Goal: Task Accomplishment & Management: Complete application form

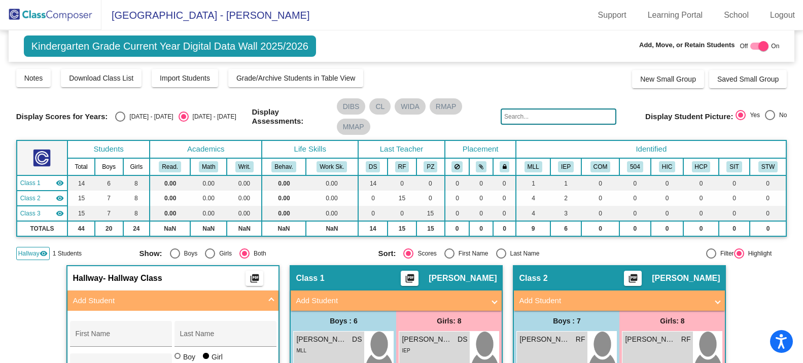
click at [48, 22] on img at bounding box center [50, 15] width 101 height 30
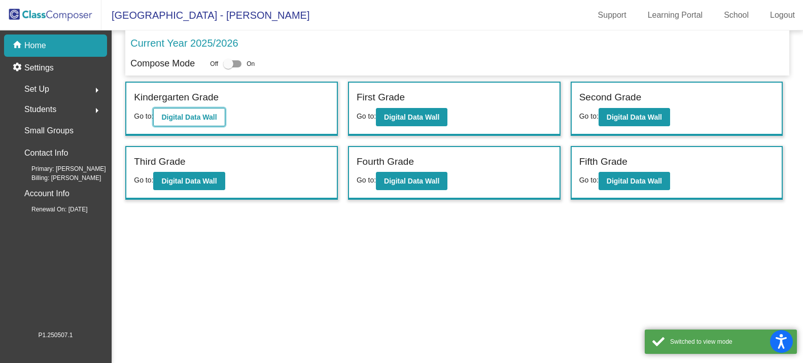
click at [200, 119] on b "Digital Data Wall" at bounding box center [188, 117] width 55 height 8
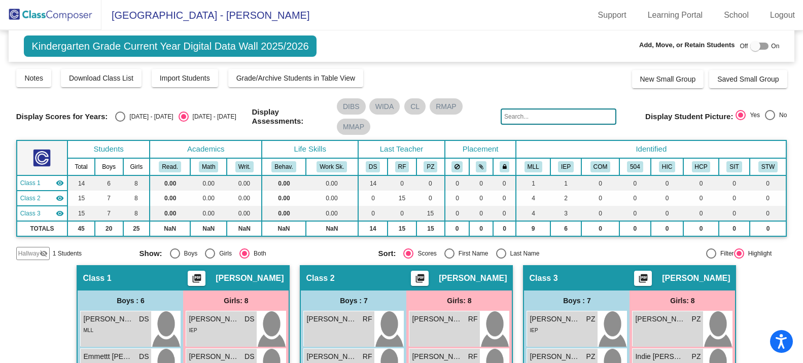
click at [39, 253] on span "Hallway" at bounding box center [28, 253] width 21 height 9
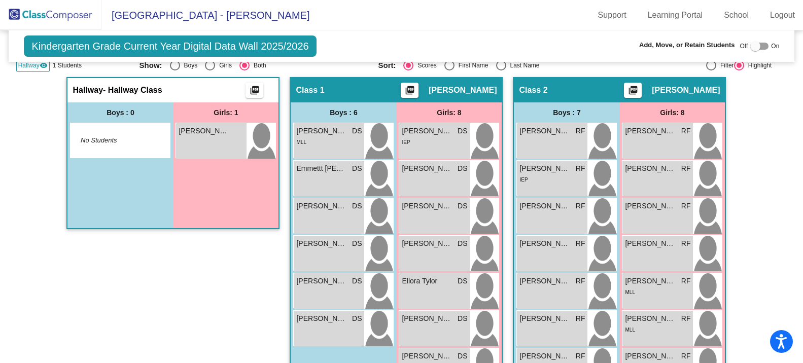
scroll to position [203, 0]
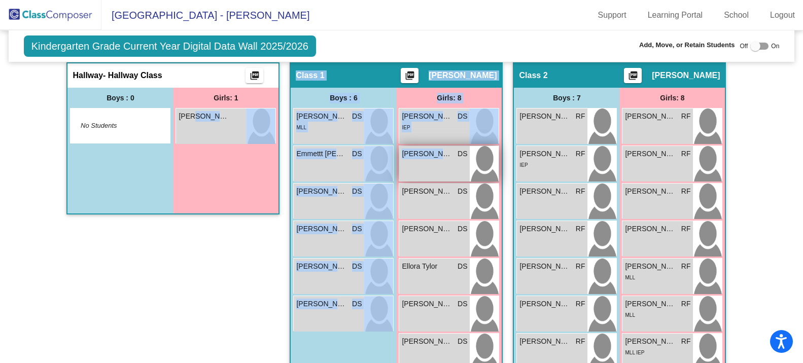
drag, startPoint x: 193, startPoint y: 119, endPoint x: 437, endPoint y: 155, distance: 247.1
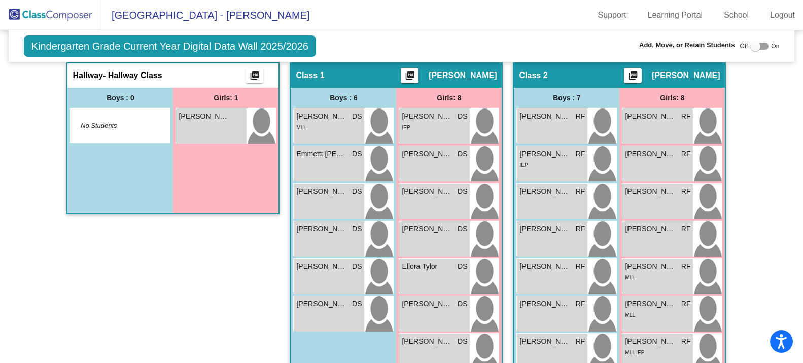
click at [753, 50] on div at bounding box center [755, 46] width 10 height 10
checkbox input "true"
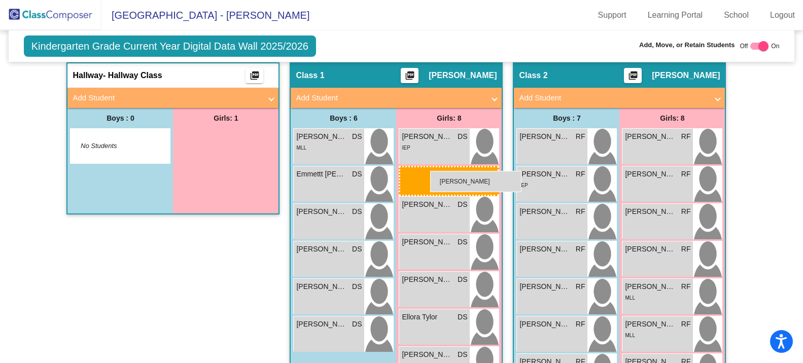
drag, startPoint x: 217, startPoint y: 147, endPoint x: 430, endPoint y: 171, distance: 214.5
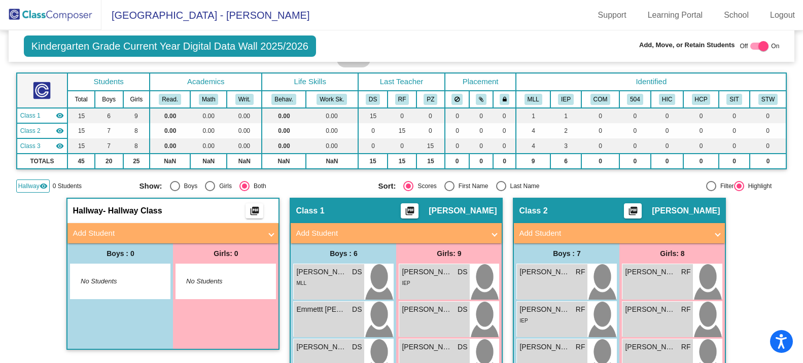
scroll to position [0, 0]
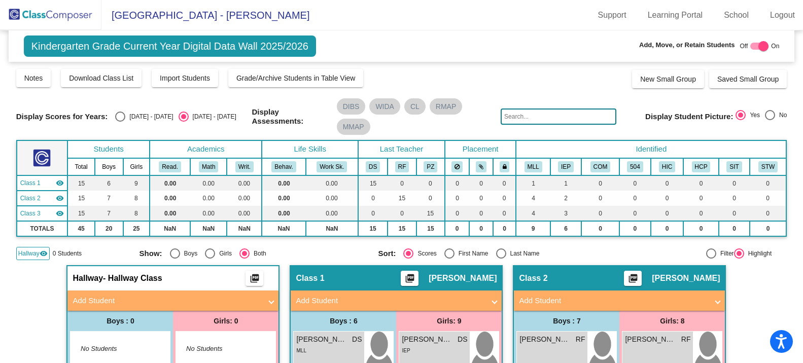
click at [534, 111] on input "text" at bounding box center [559, 117] width 116 height 16
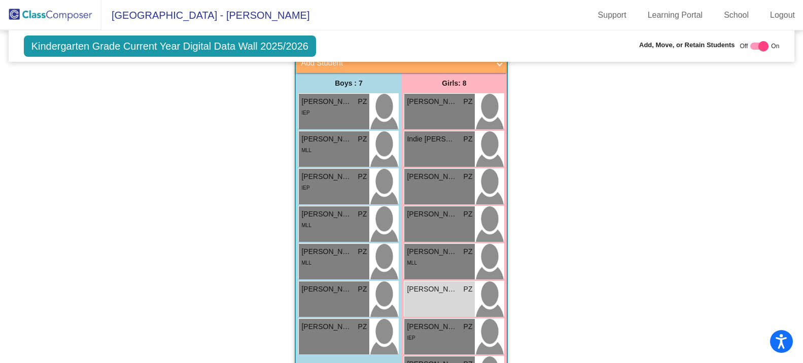
scroll to position [705, 0]
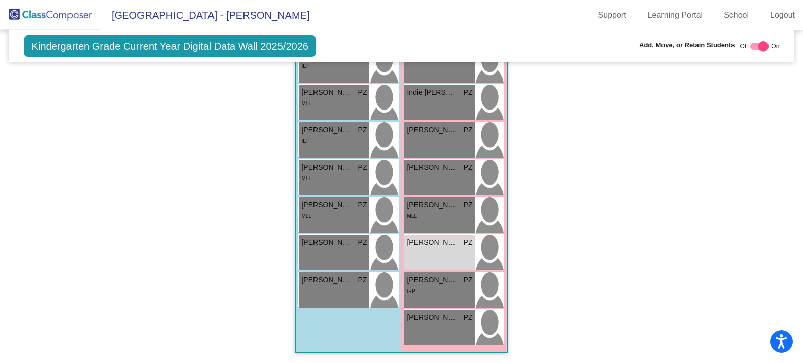
type input "ell"
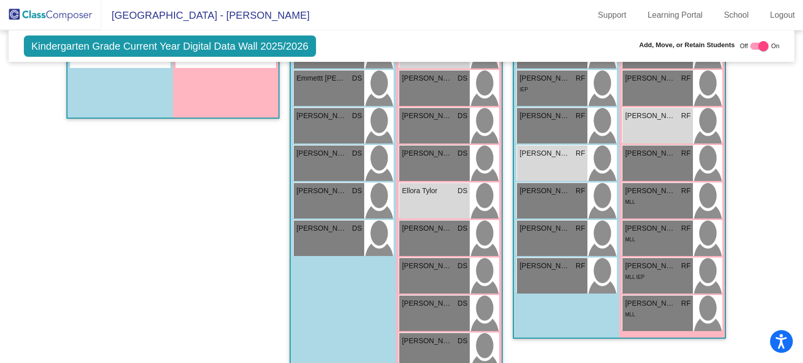
click at [62, 12] on img at bounding box center [50, 15] width 101 height 30
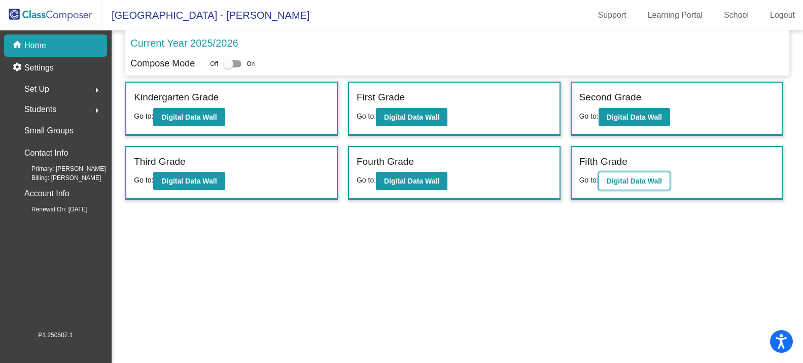
click at [635, 181] on b "Digital Data Wall" at bounding box center [634, 181] width 55 height 8
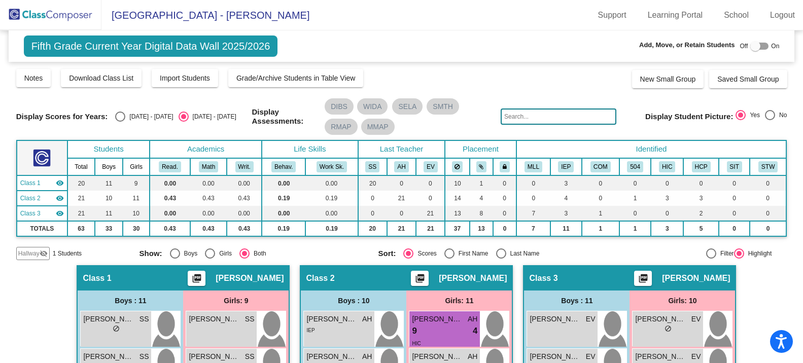
click at [40, 254] on mat-icon "visibility_off" at bounding box center [44, 254] width 8 height 8
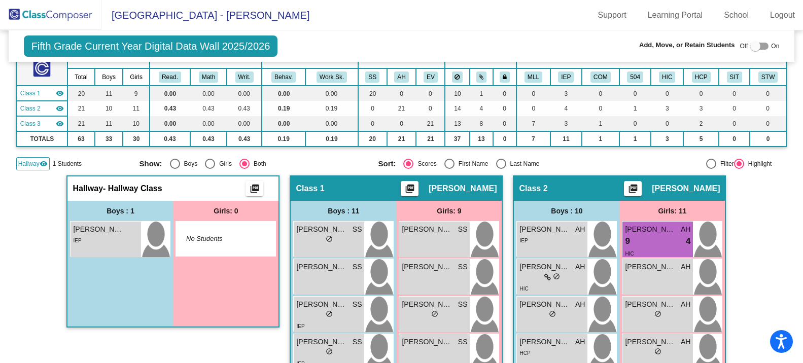
scroll to position [101, 0]
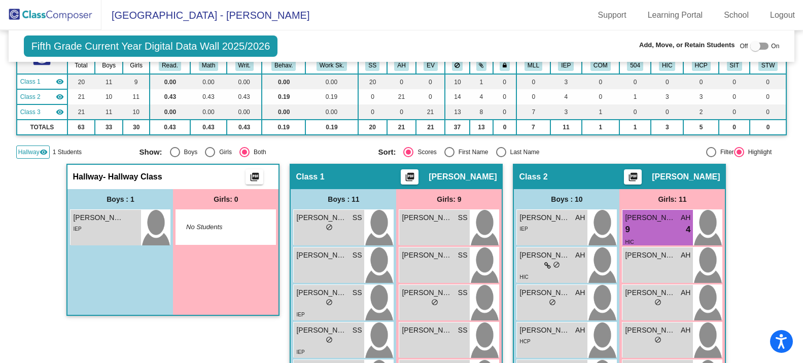
click at [36, 155] on span "Hallway" at bounding box center [28, 152] width 21 height 9
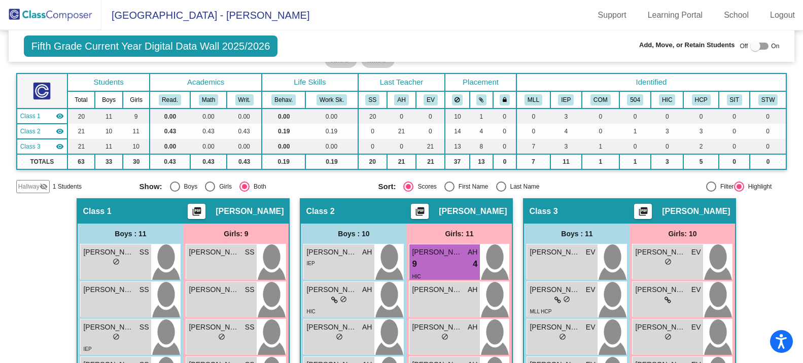
scroll to position [51, 0]
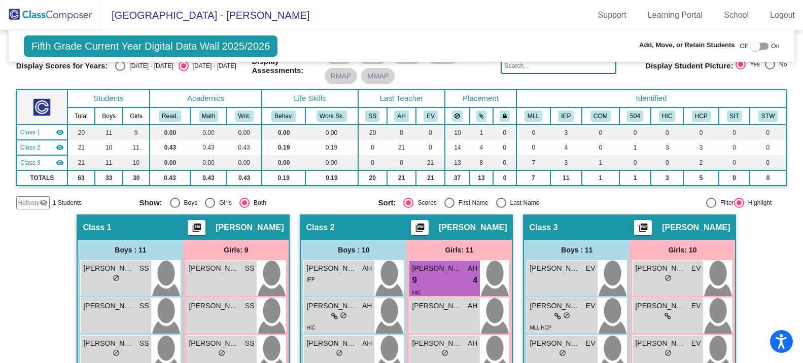
click at [27, 16] on img at bounding box center [50, 15] width 101 height 30
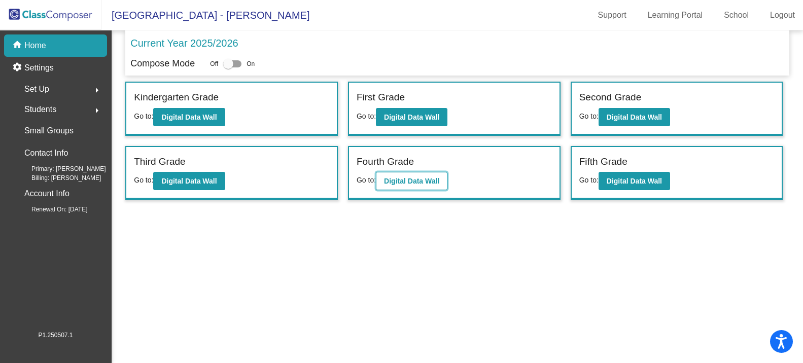
click at [418, 182] on b "Digital Data Wall" at bounding box center [411, 181] width 55 height 8
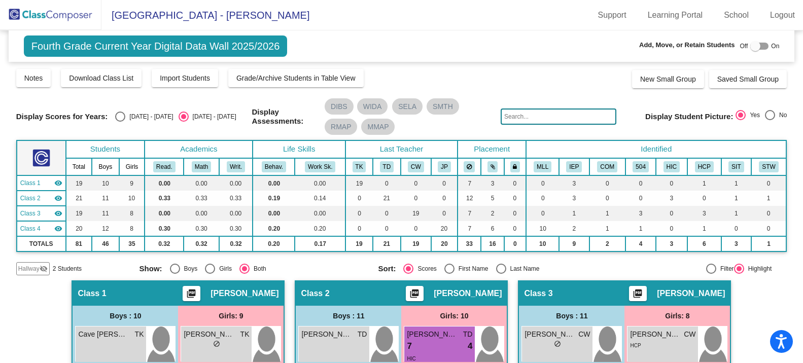
click at [359, 6] on mat-toolbar "[GEOGRAPHIC_DATA] - [PERSON_NAME] Support Learning Portal School Logout" at bounding box center [401, 15] width 803 height 30
click at [66, 19] on img at bounding box center [50, 15] width 101 height 30
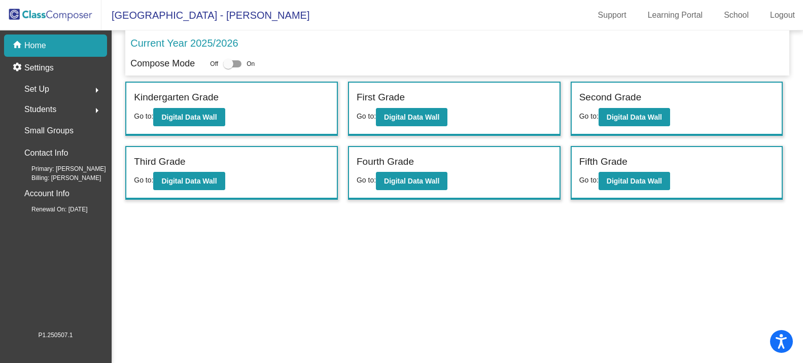
click at [50, 111] on span "Students" at bounding box center [40, 109] width 32 height 14
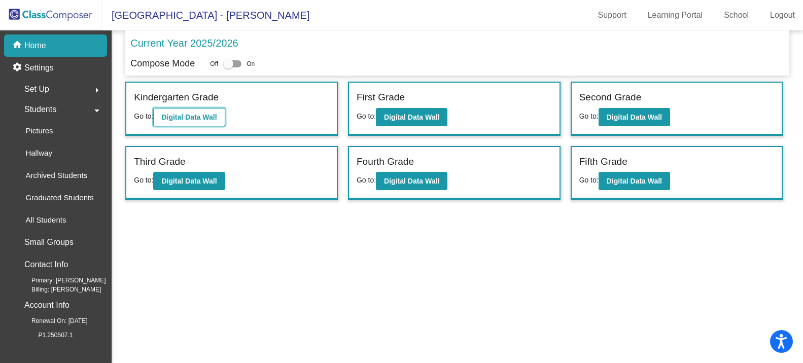
click at [178, 113] on b "Digital Data Wall" at bounding box center [188, 117] width 55 height 8
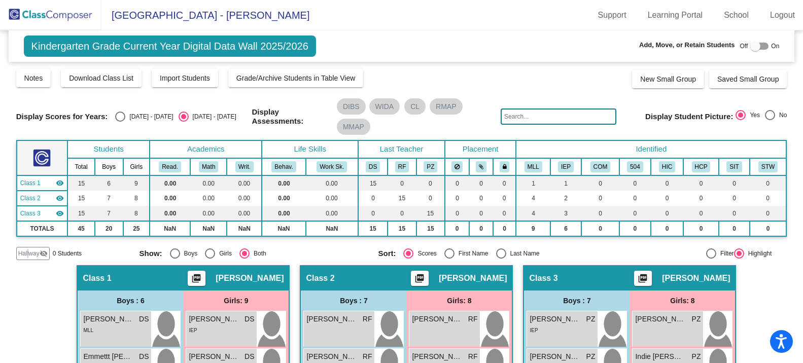
click at [28, 255] on span "Hallway" at bounding box center [28, 253] width 21 height 9
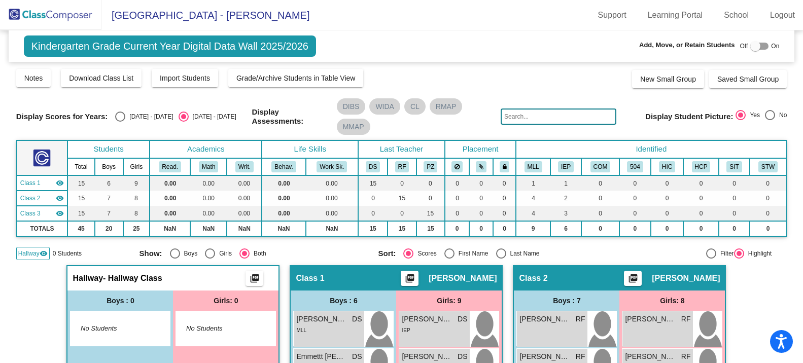
click at [529, 116] on input "text" at bounding box center [559, 117] width 116 height 16
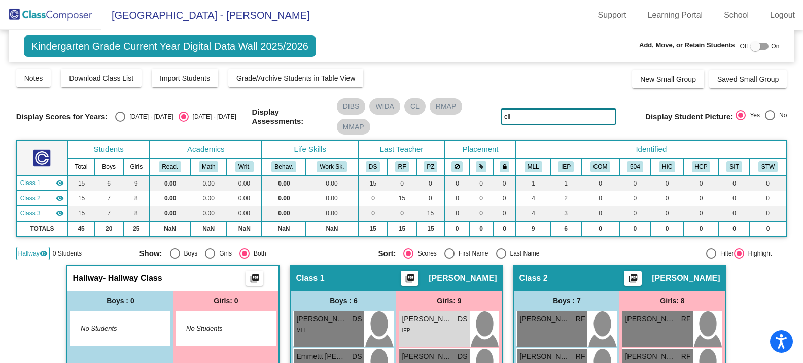
type input "ell"
click at [755, 45] on div at bounding box center [755, 46] width 10 height 10
checkbox input "true"
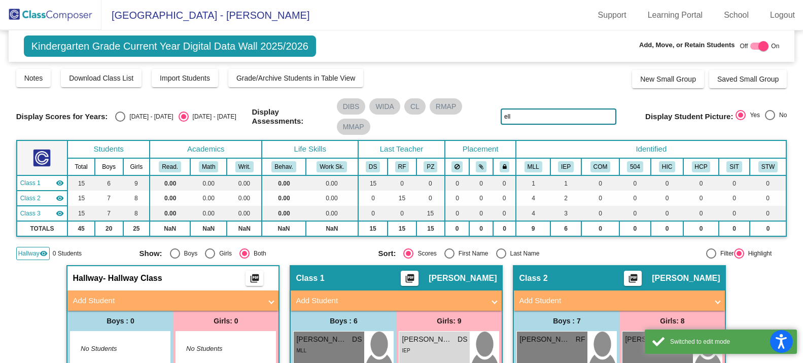
click at [96, 288] on div "Hallway - Hallway Class picture_as_pdf" at bounding box center [172, 278] width 211 height 24
click at [96, 300] on mat-panel-title "Add Student" at bounding box center [167, 301] width 189 height 12
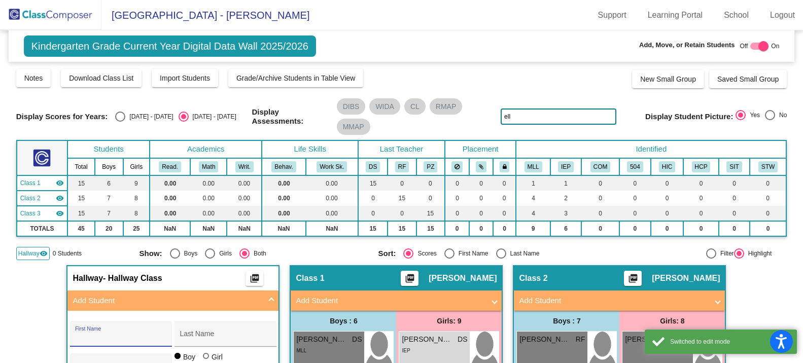
click at [98, 336] on input "First Name" at bounding box center [120, 338] width 91 height 8
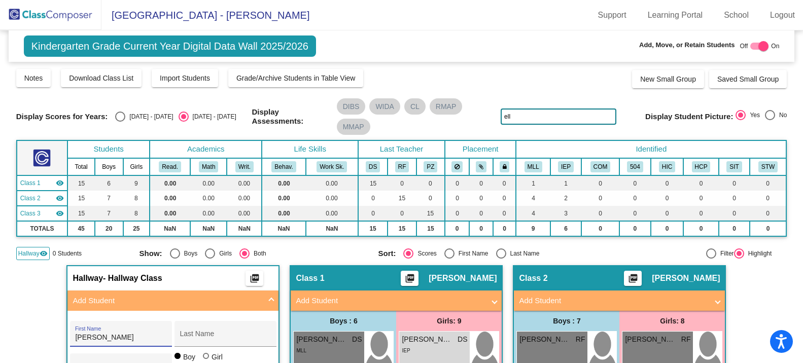
type input "[PERSON_NAME]"
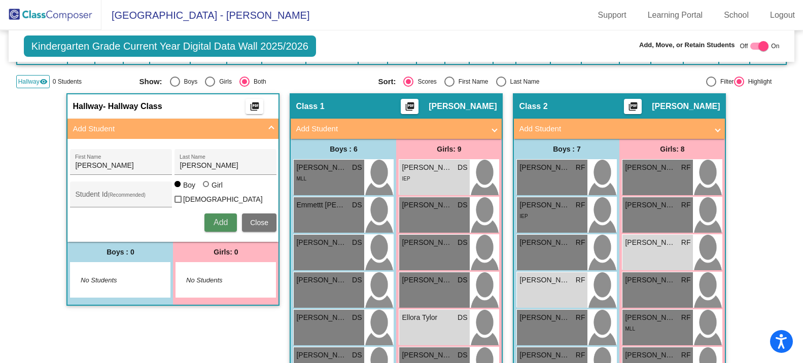
click at [214, 222] on span "Add" at bounding box center [221, 222] width 14 height 9
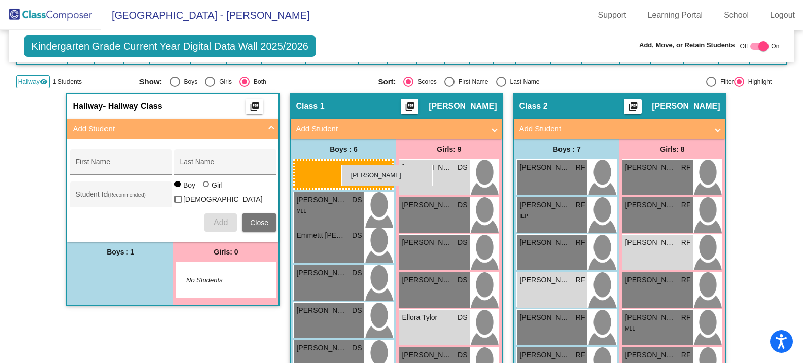
drag, startPoint x: 93, startPoint y: 279, endPoint x: 341, endPoint y: 165, distance: 272.9
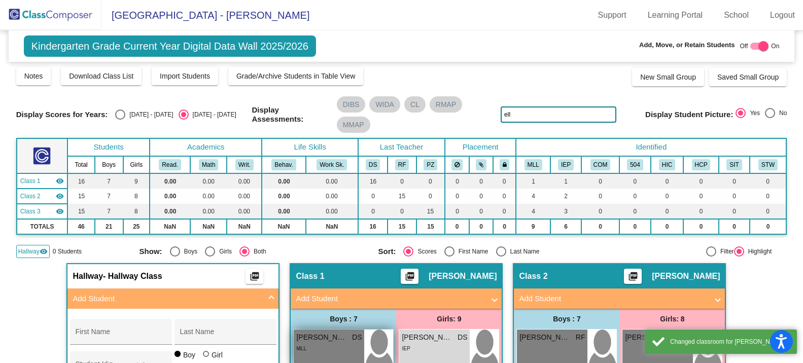
scroll to position [0, 0]
